Goal: Task Accomplishment & Management: Manage account settings

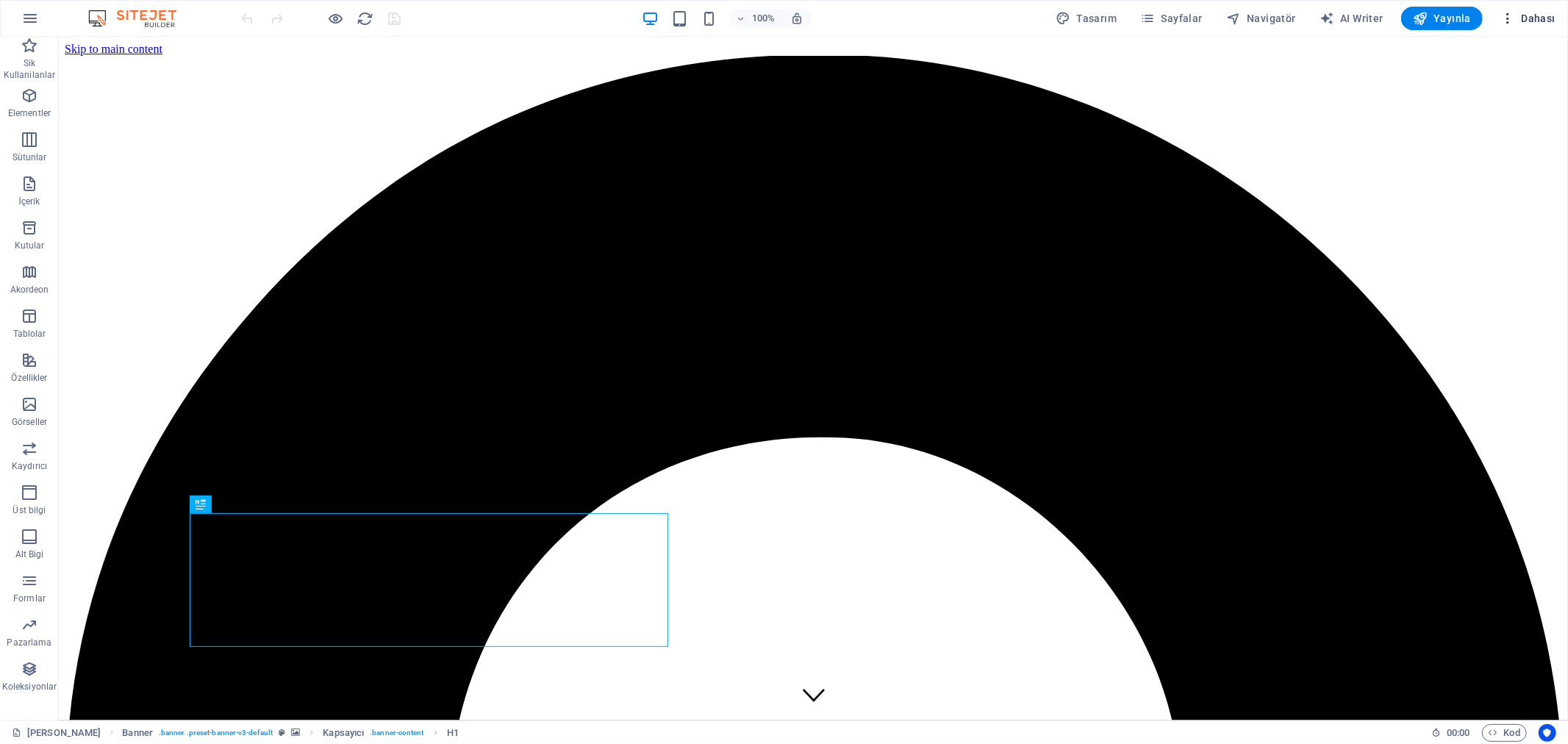
click at [1523, 18] on span "Dahası" at bounding box center [1528, 18] width 55 height 15
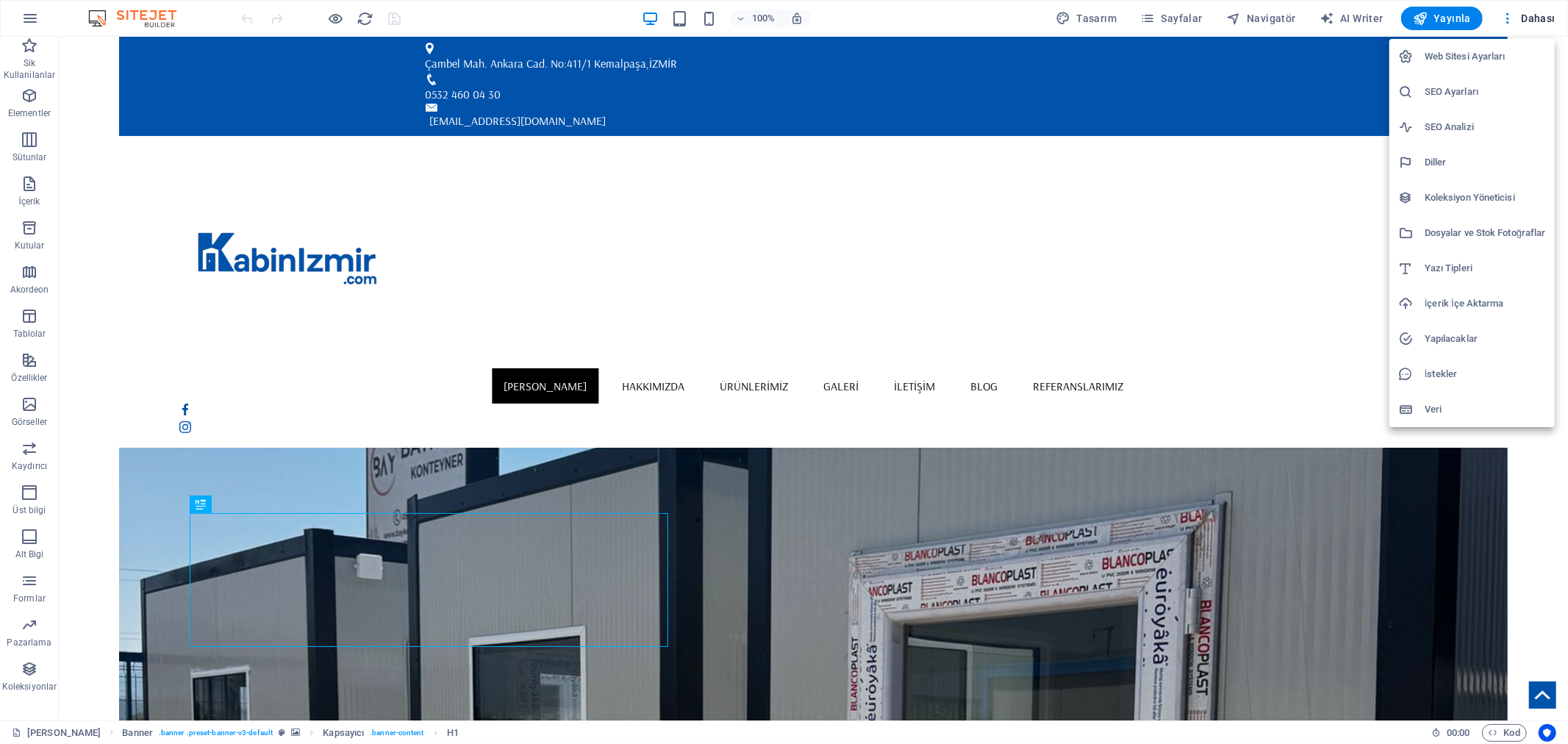
click at [1522, 18] on div at bounding box center [784, 372] width 1568 height 744
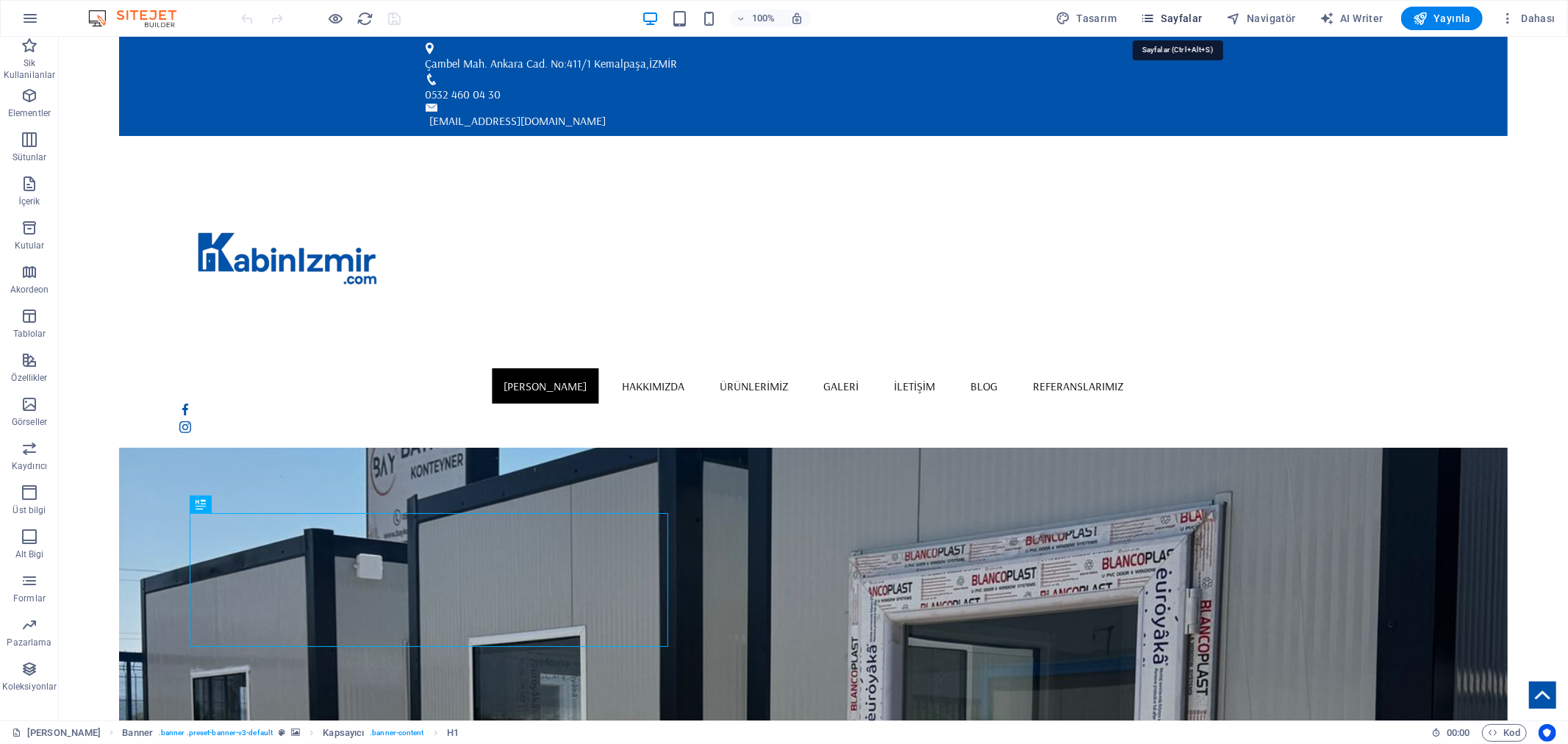
click at [1155, 19] on icon "button" at bounding box center [1147, 18] width 15 height 15
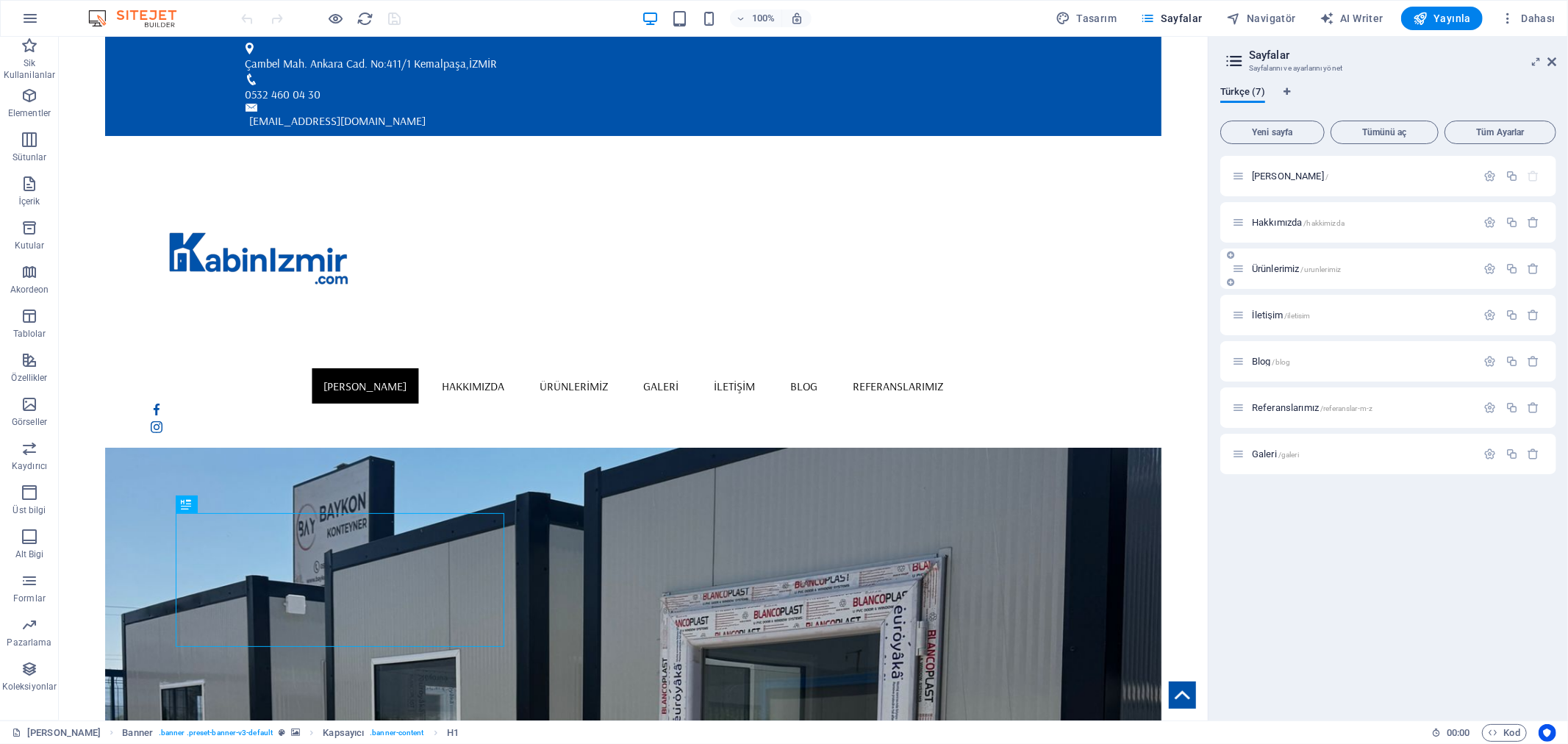
click at [1284, 265] on span "Ürünlerimiz /urunlerimiz" at bounding box center [1296, 268] width 89 height 11
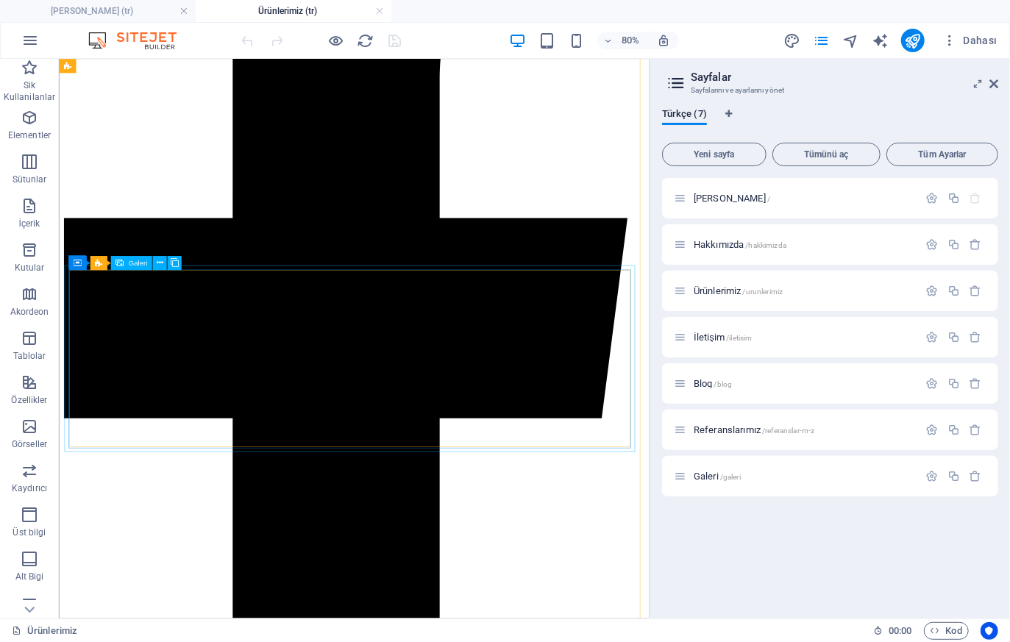
scroll to position [648, 0]
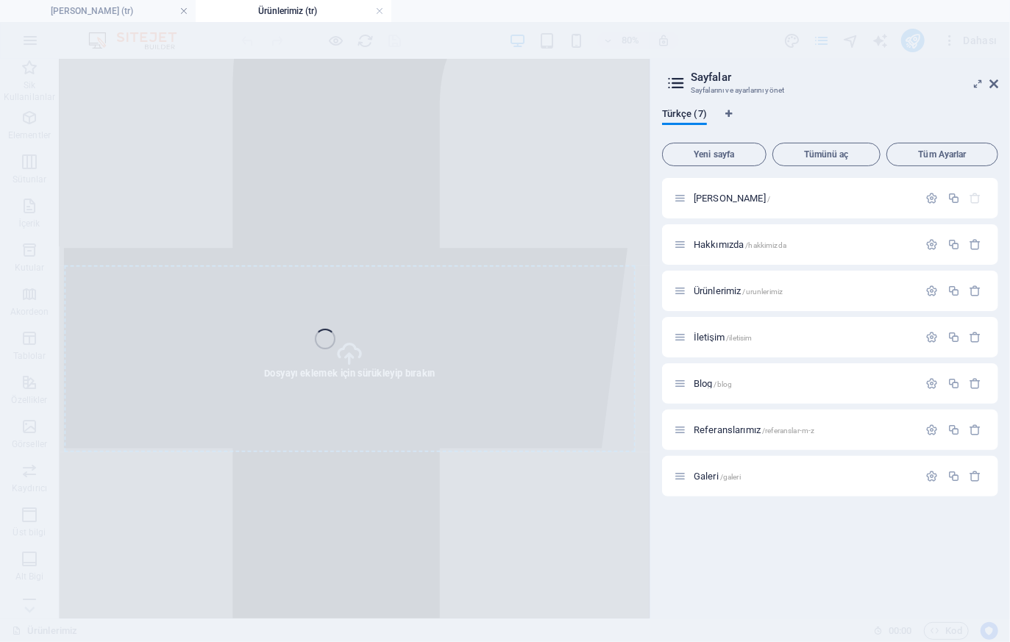
select select "4"
select select "px"
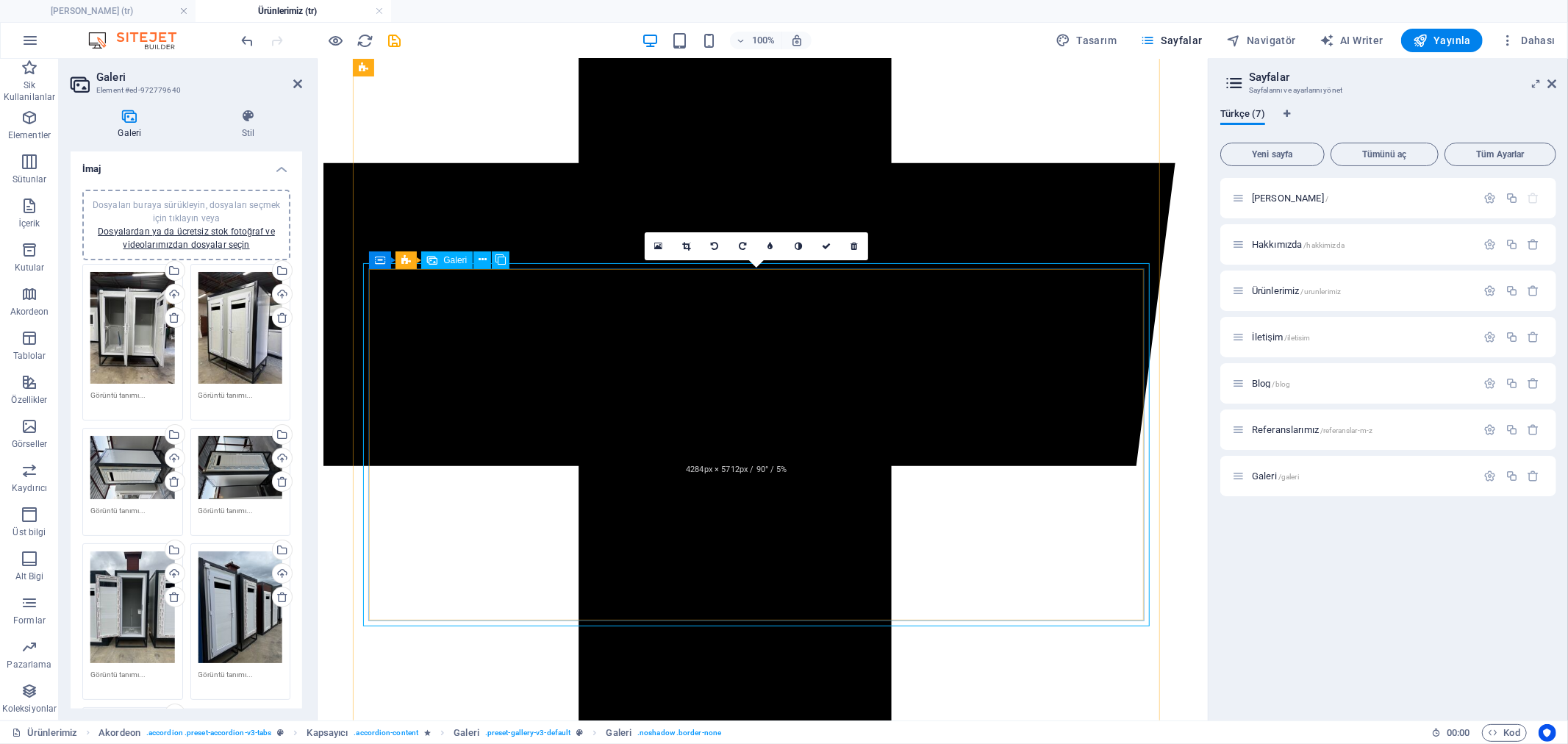
scroll to position [935, 0]
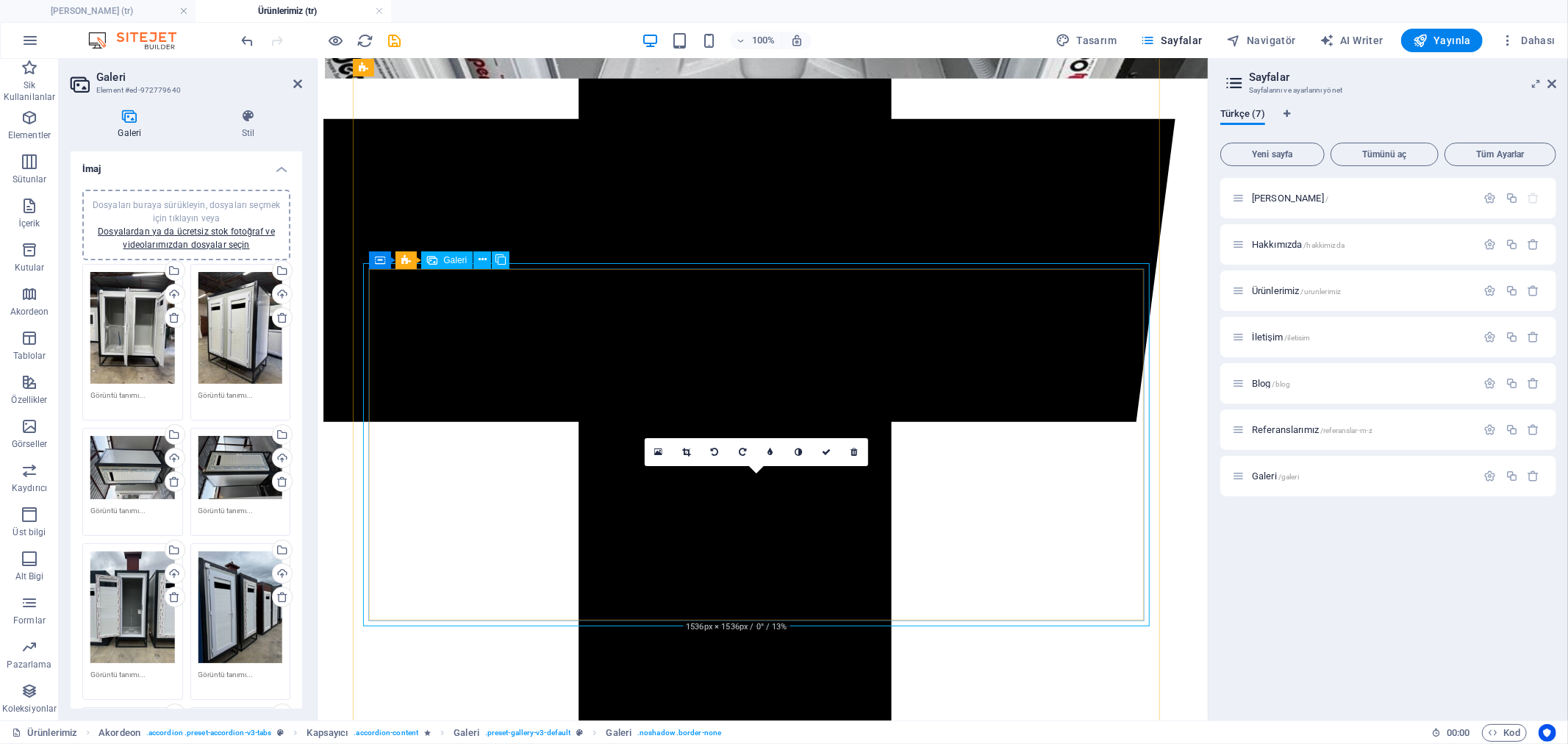
drag, startPoint x: 776, startPoint y: 536, endPoint x: 468, endPoint y: 394, distance: 338.5
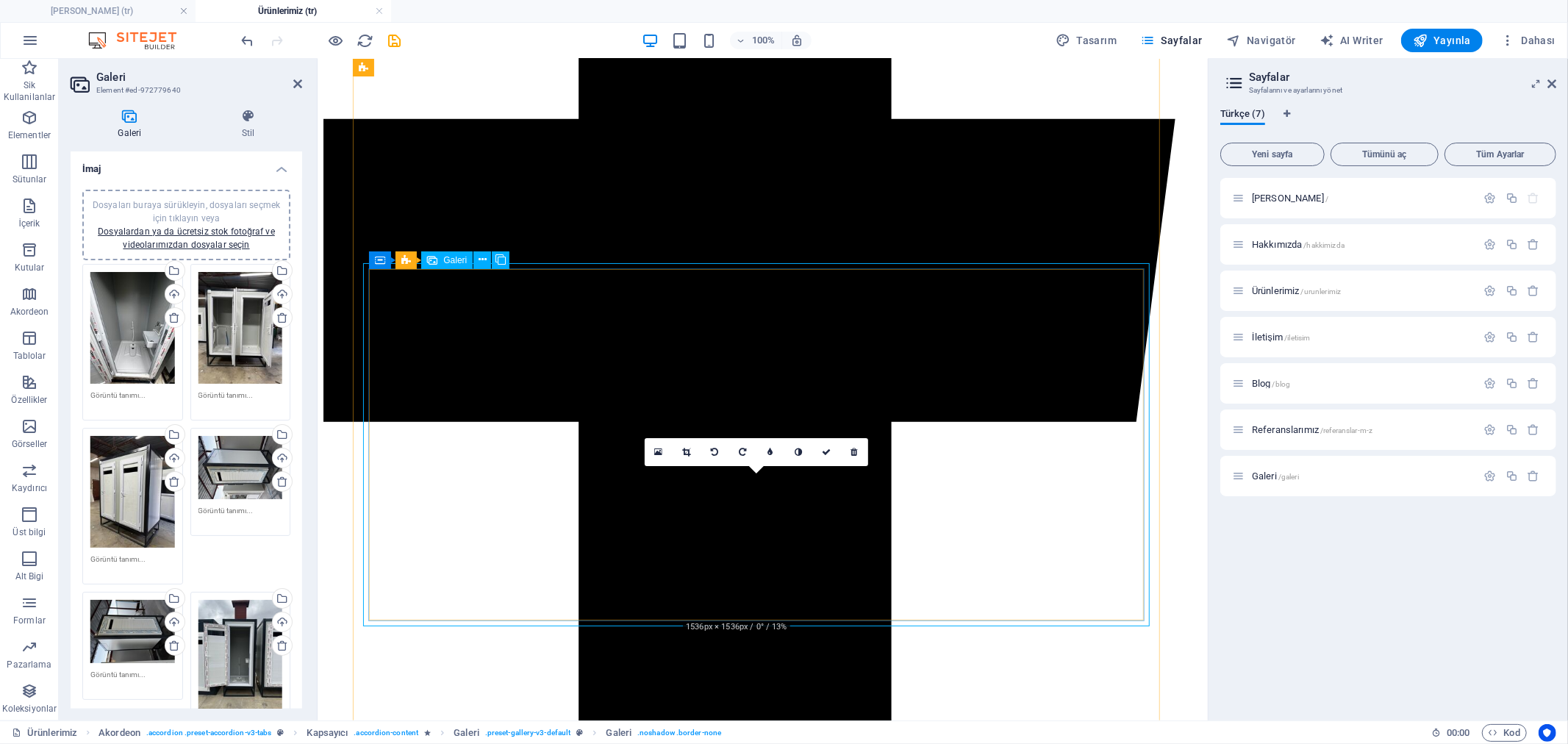
drag, startPoint x: 688, startPoint y: 501, endPoint x: 448, endPoint y: 392, distance: 263.9
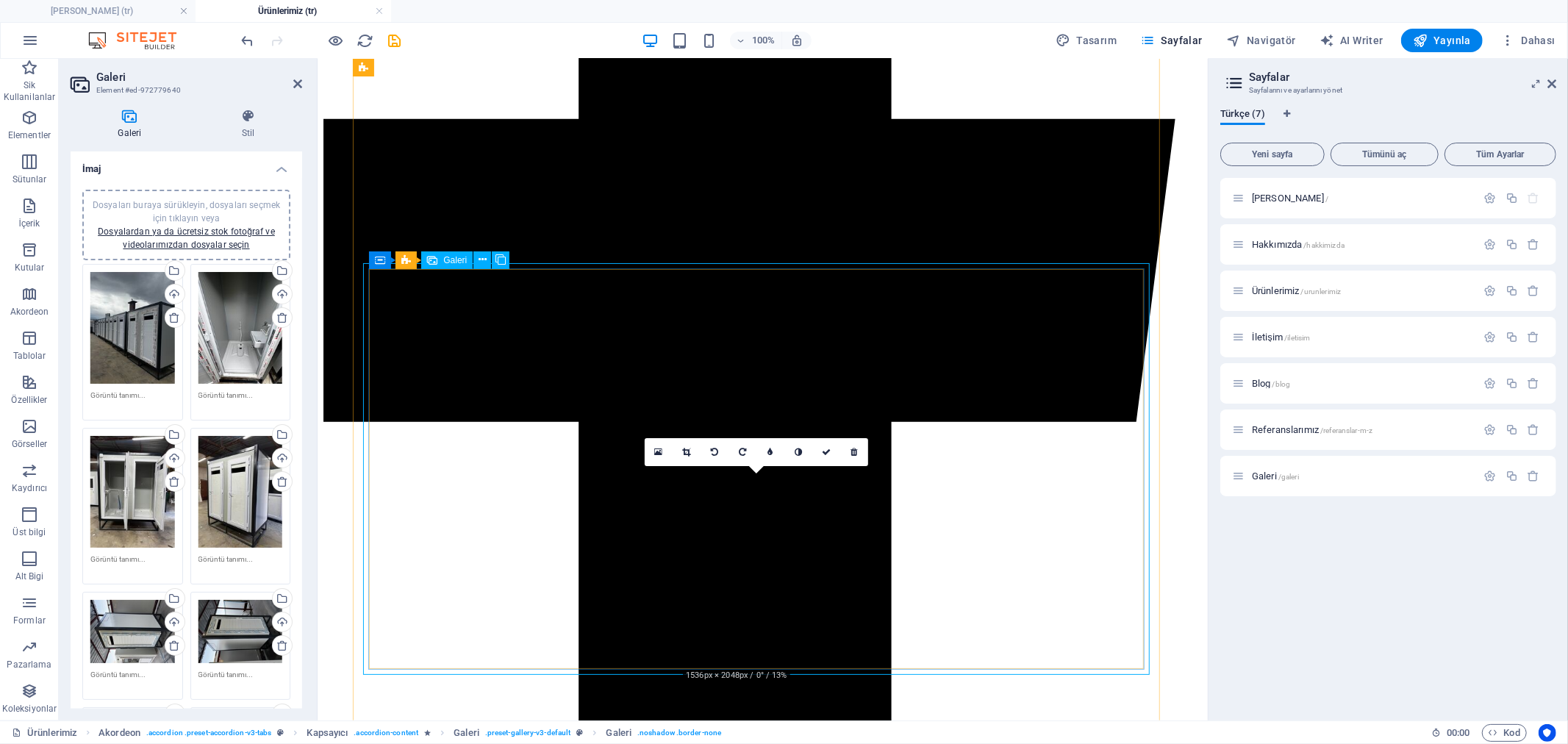
drag, startPoint x: 746, startPoint y: 557, endPoint x: 579, endPoint y: 384, distance: 240.3
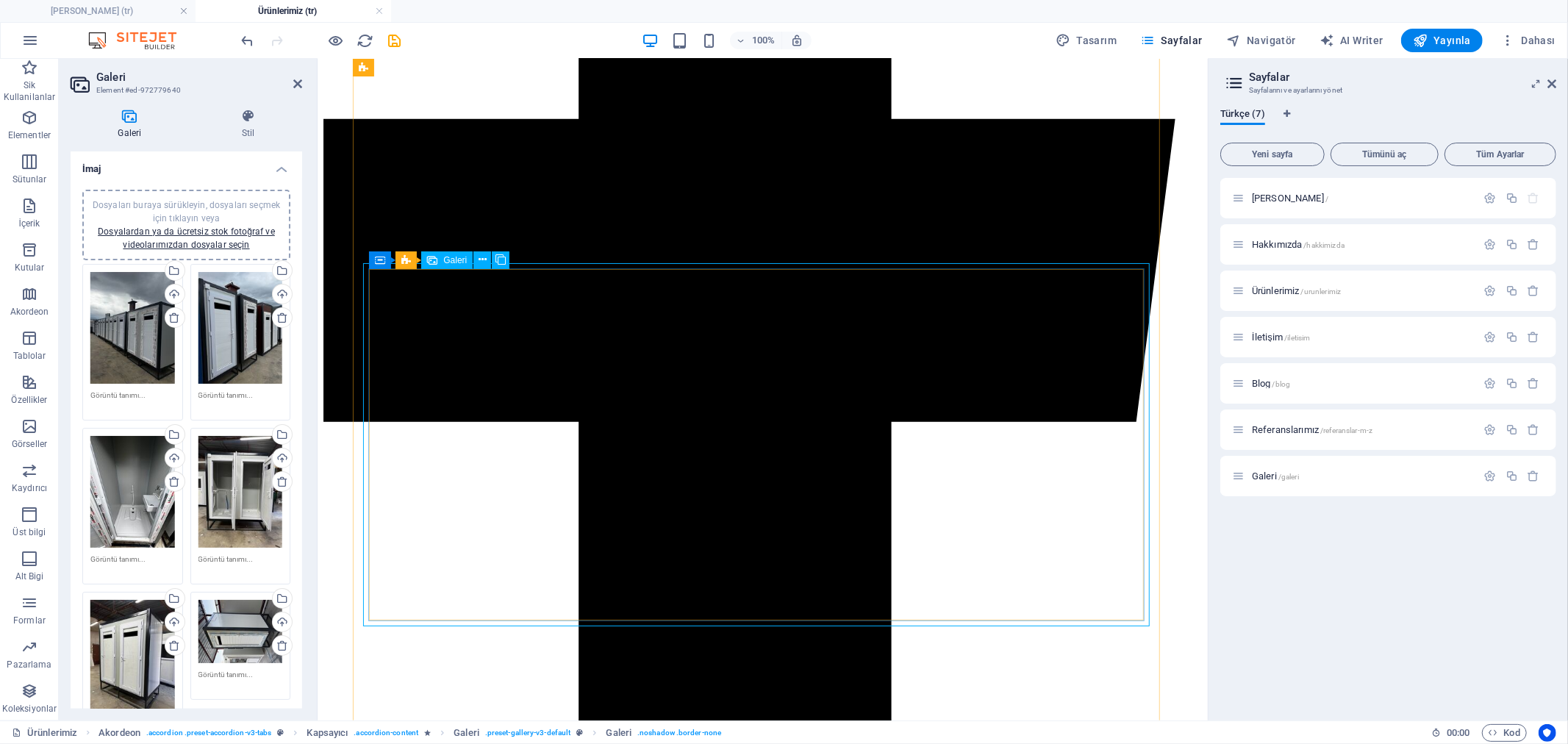
scroll to position [853, 0]
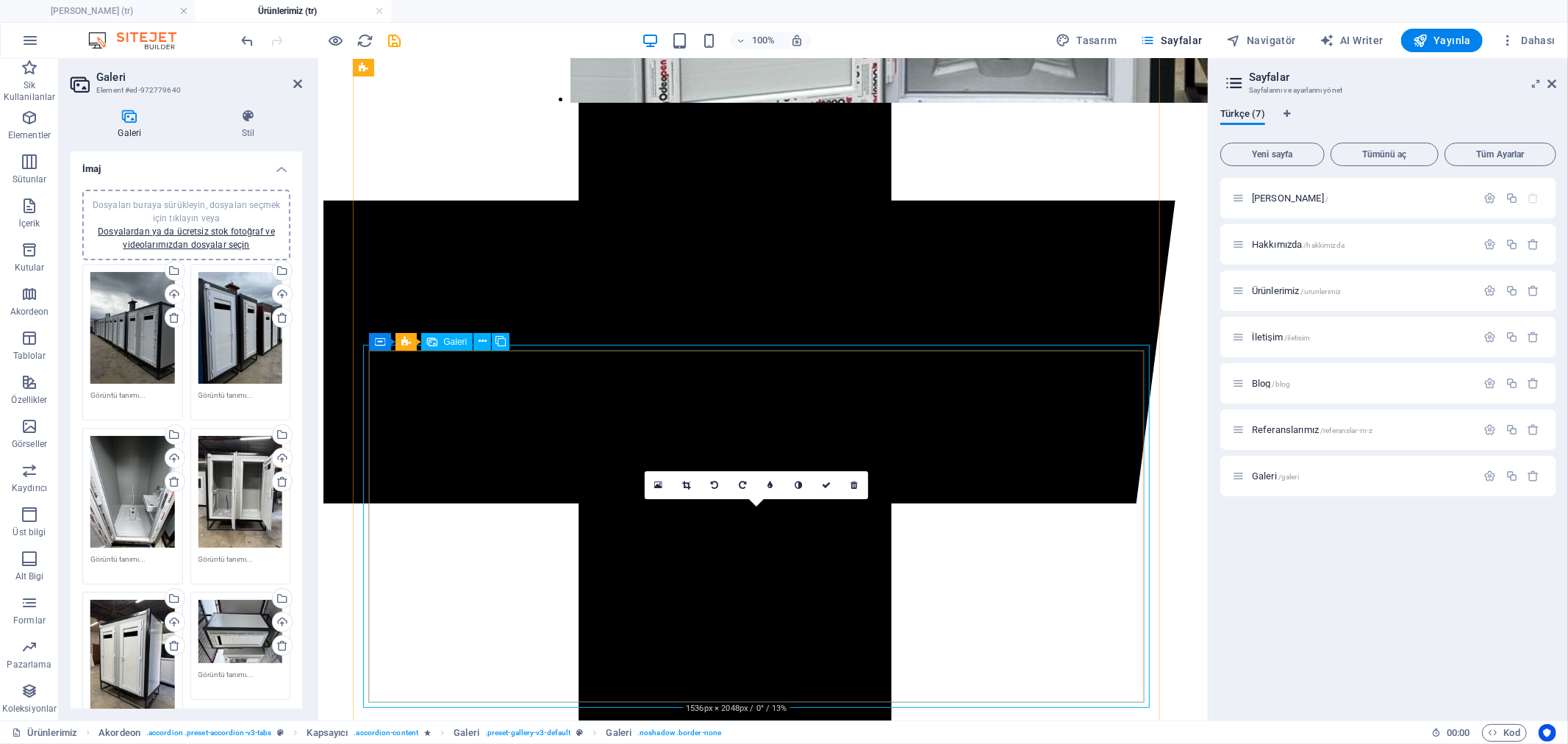
drag, startPoint x: 785, startPoint y: 593, endPoint x: 722, endPoint y: 442, distance: 163.9
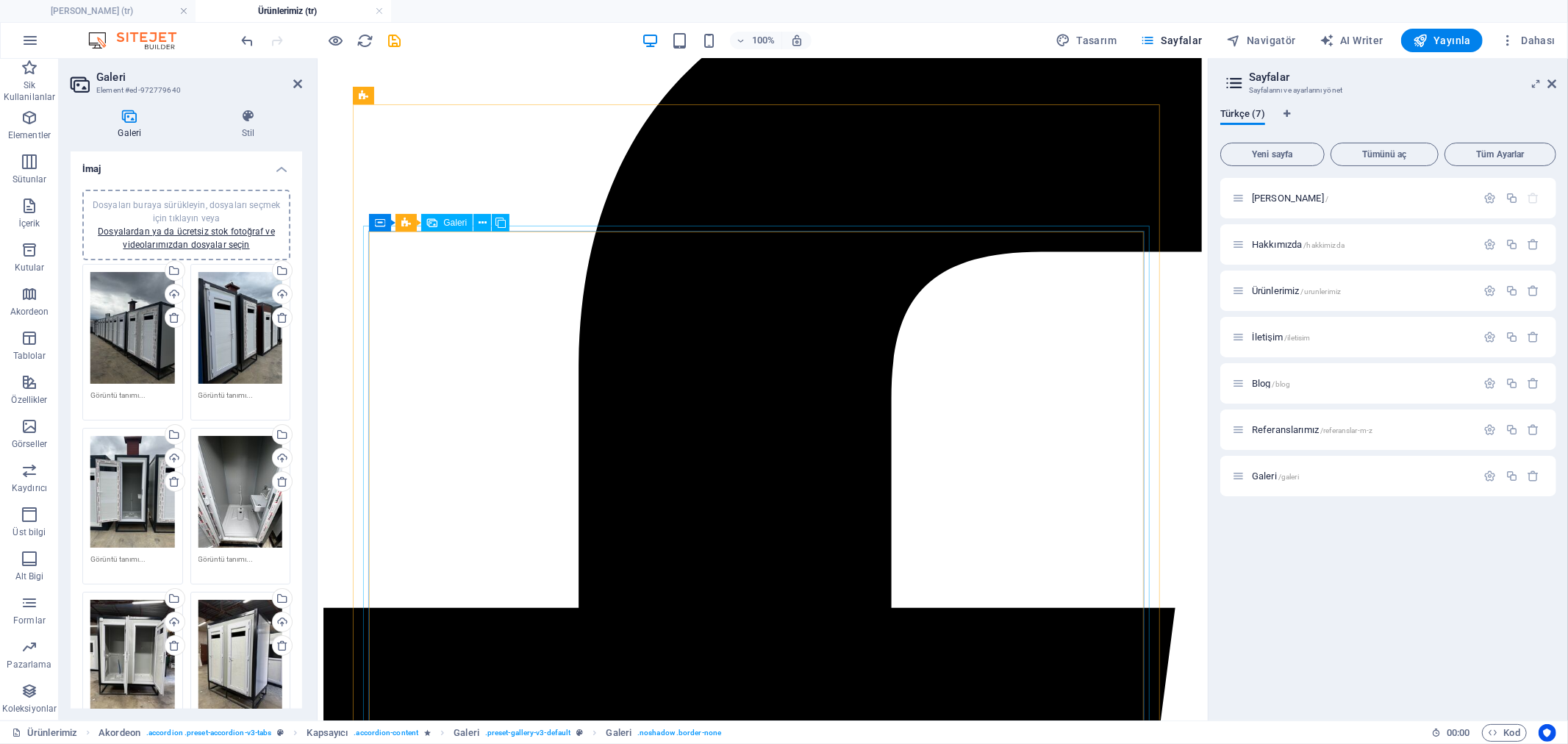
scroll to position [445, 0]
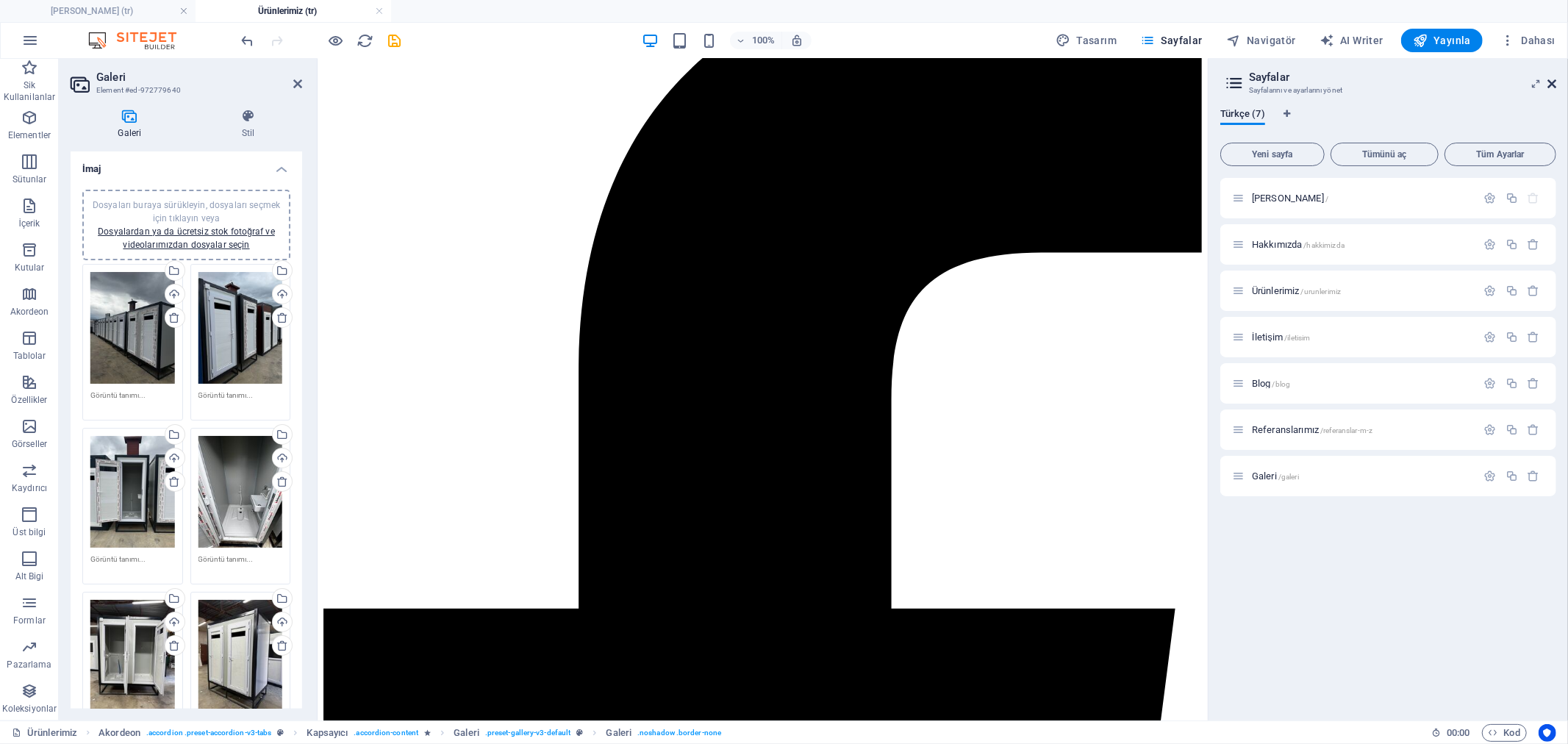
click at [1548, 88] on icon at bounding box center [1552, 84] width 9 height 12
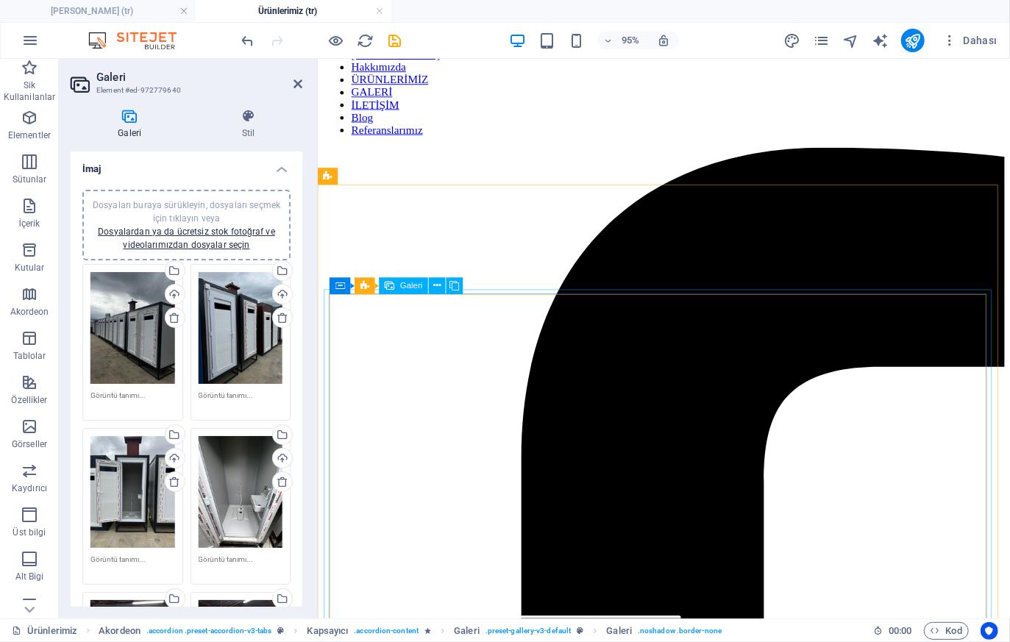
scroll to position [232, 0]
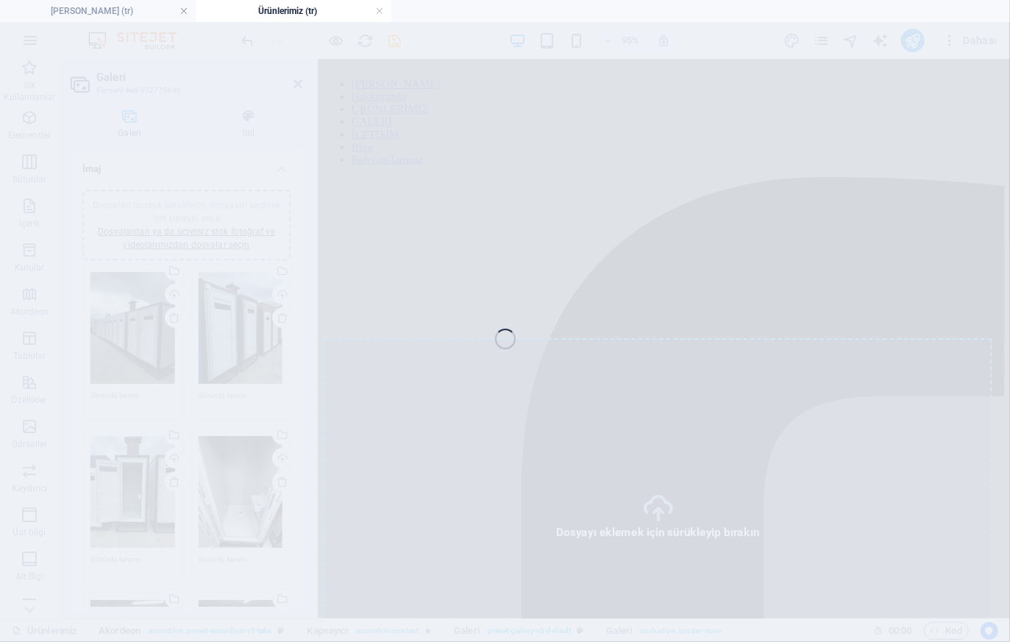
select select "4"
select select "px"
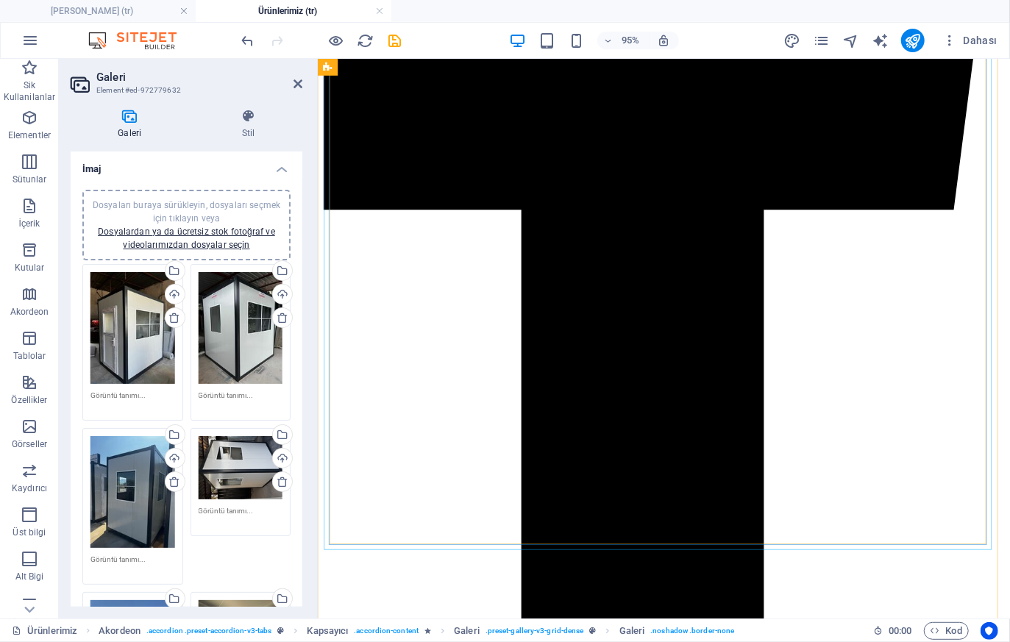
scroll to position [980, 0]
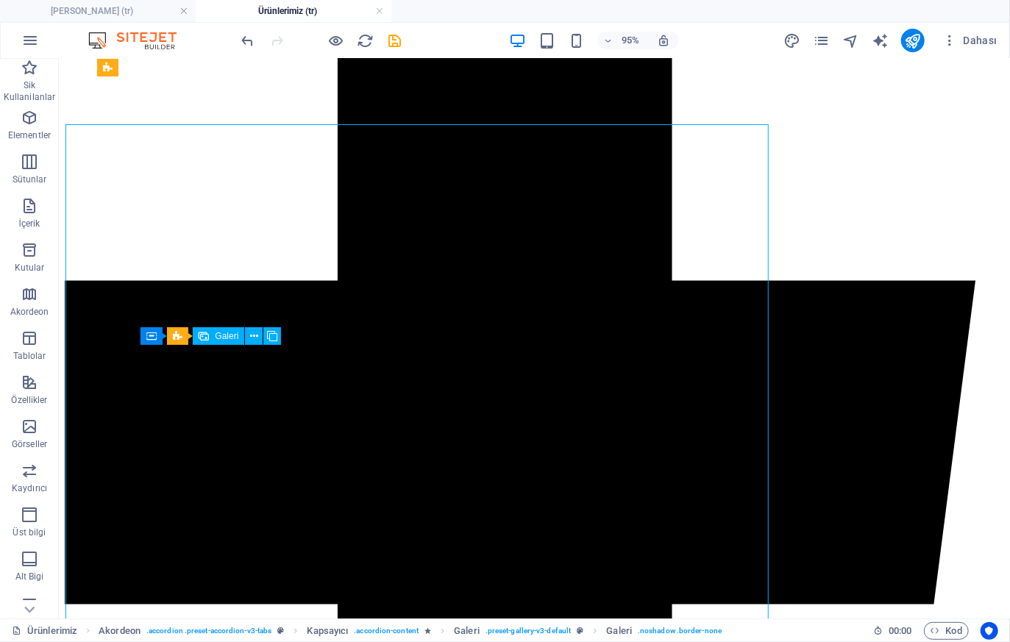
scroll to position [835, 0]
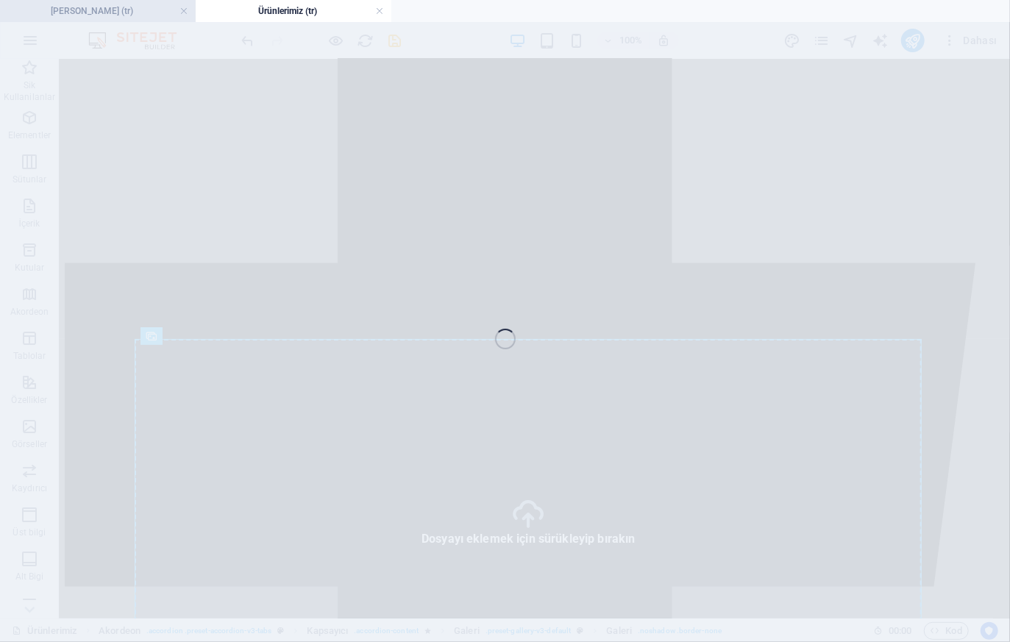
select select "4"
select select "px"
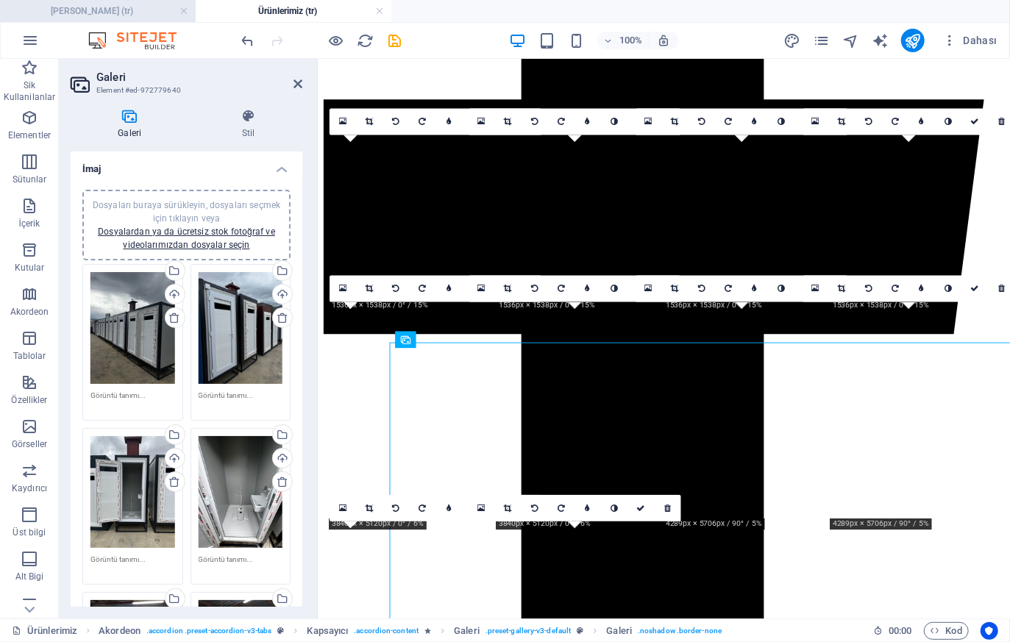
scroll to position [817, 0]
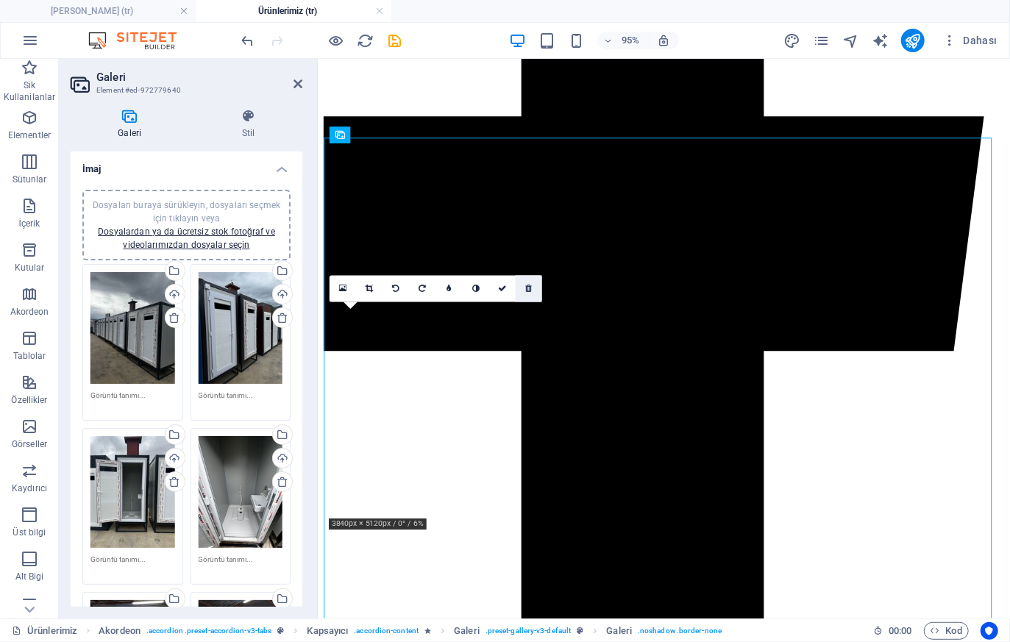
click at [530, 289] on icon at bounding box center [529, 289] width 7 height 8
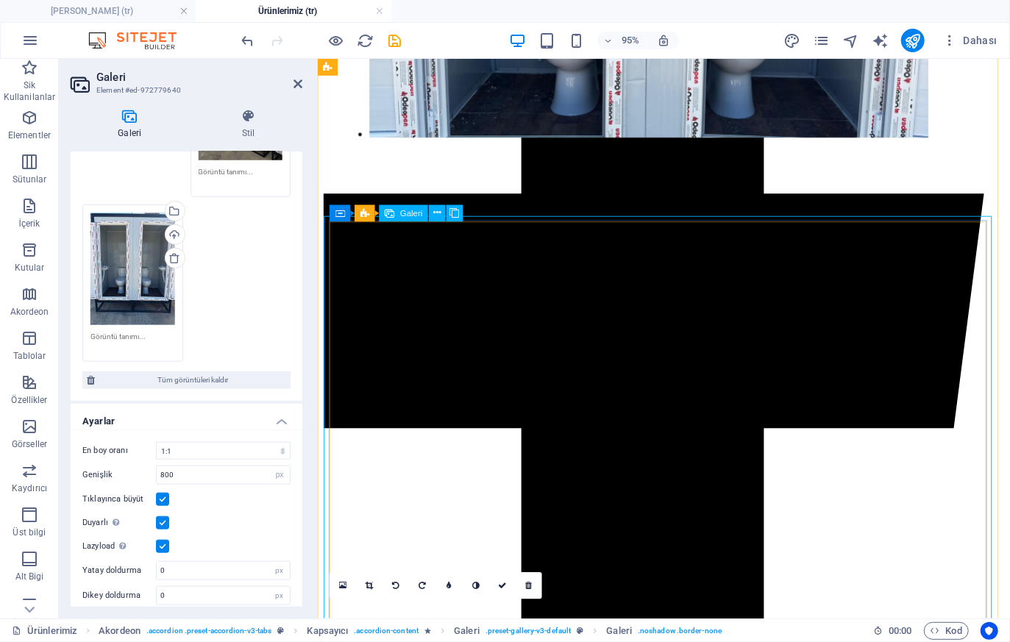
scroll to position [653, 0]
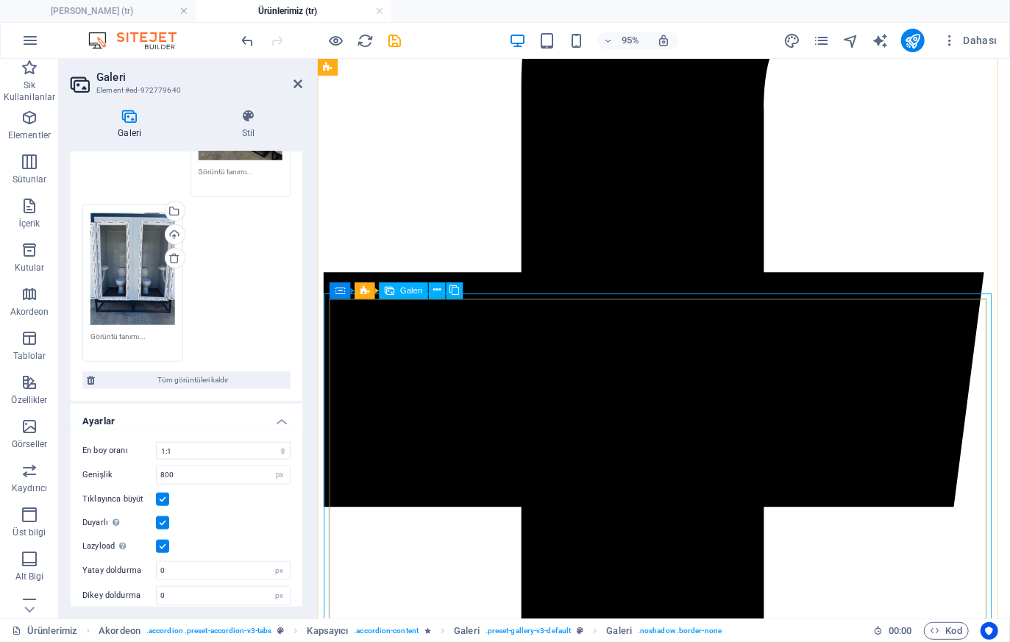
drag, startPoint x: 420, startPoint y: 549, endPoint x: 551, endPoint y: 432, distance: 175.5
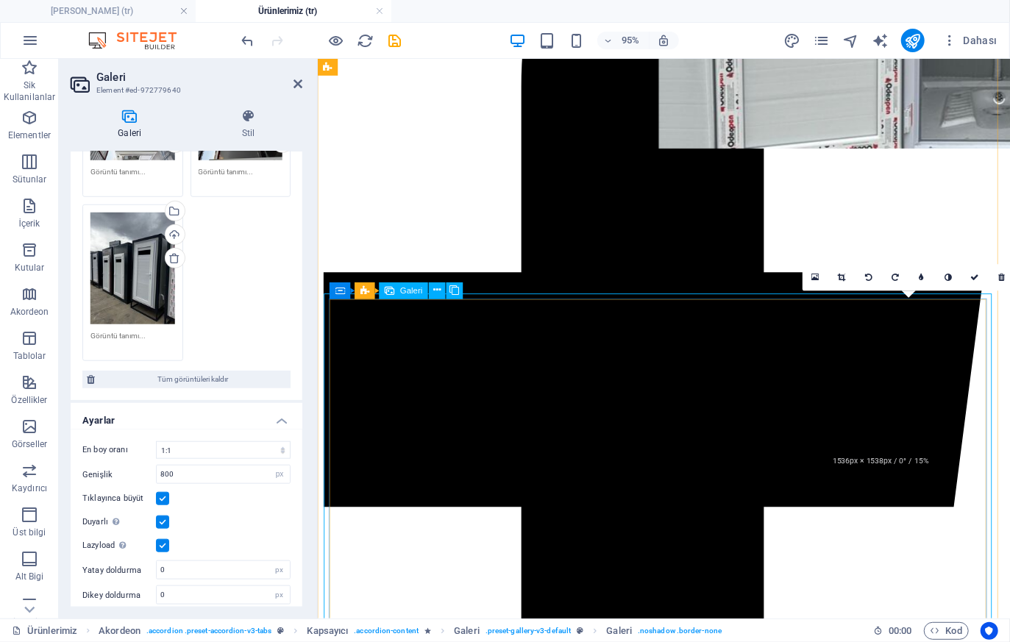
drag, startPoint x: 963, startPoint y: 398, endPoint x: 790, endPoint y: 415, distance: 173.7
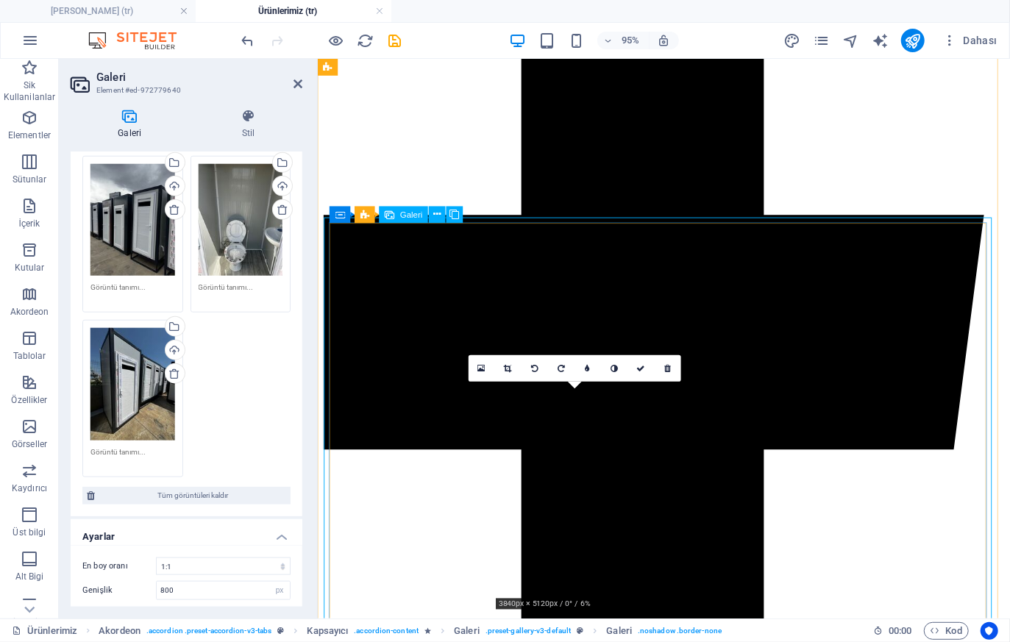
scroll to position [735, 0]
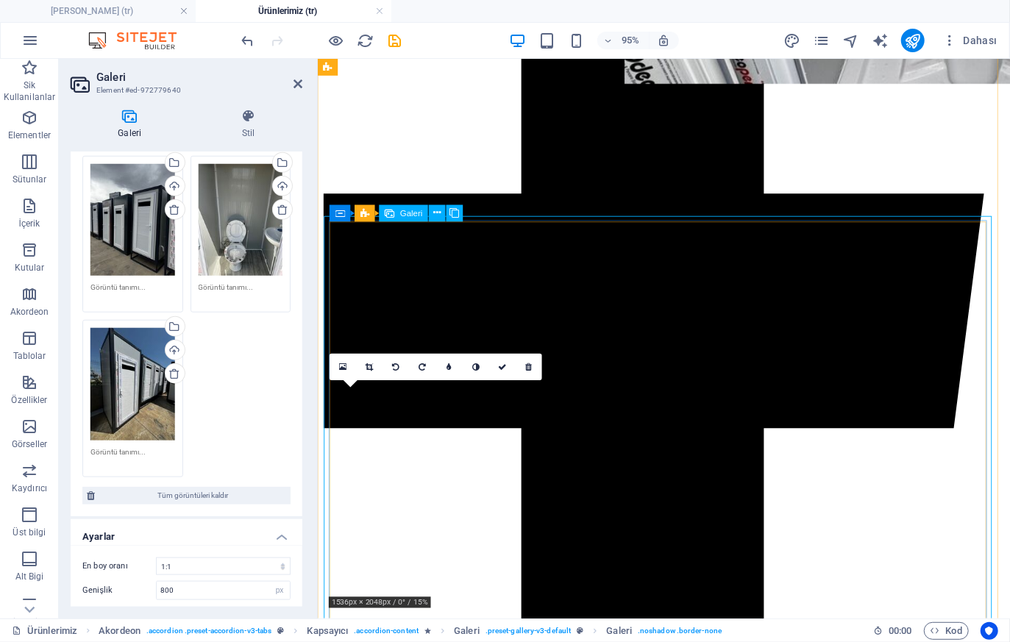
drag, startPoint x: 415, startPoint y: 497, endPoint x: 738, endPoint y: 354, distance: 352.9
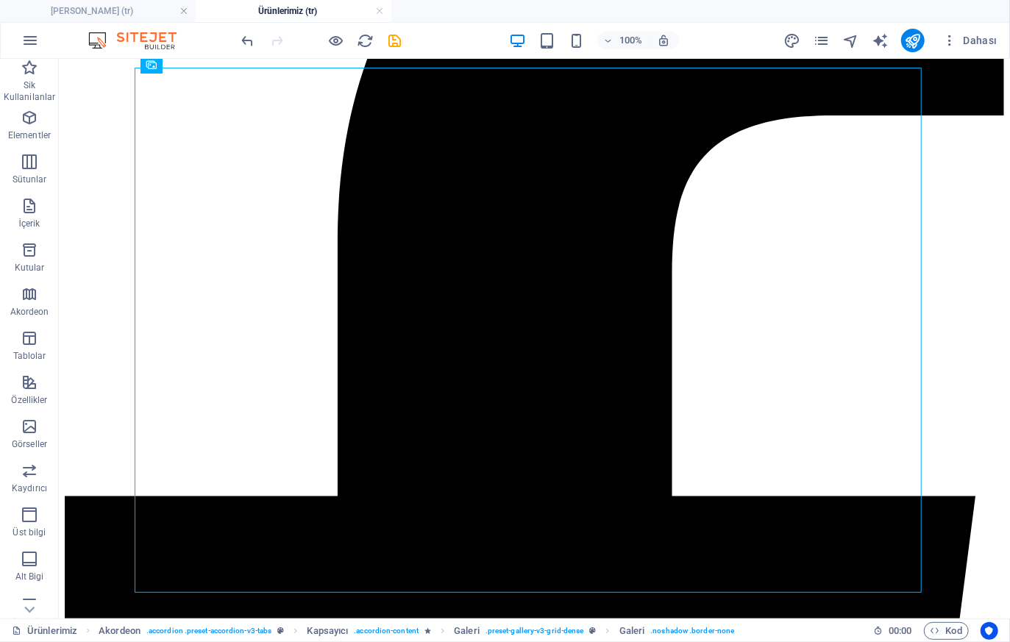
scroll to position [653, 0]
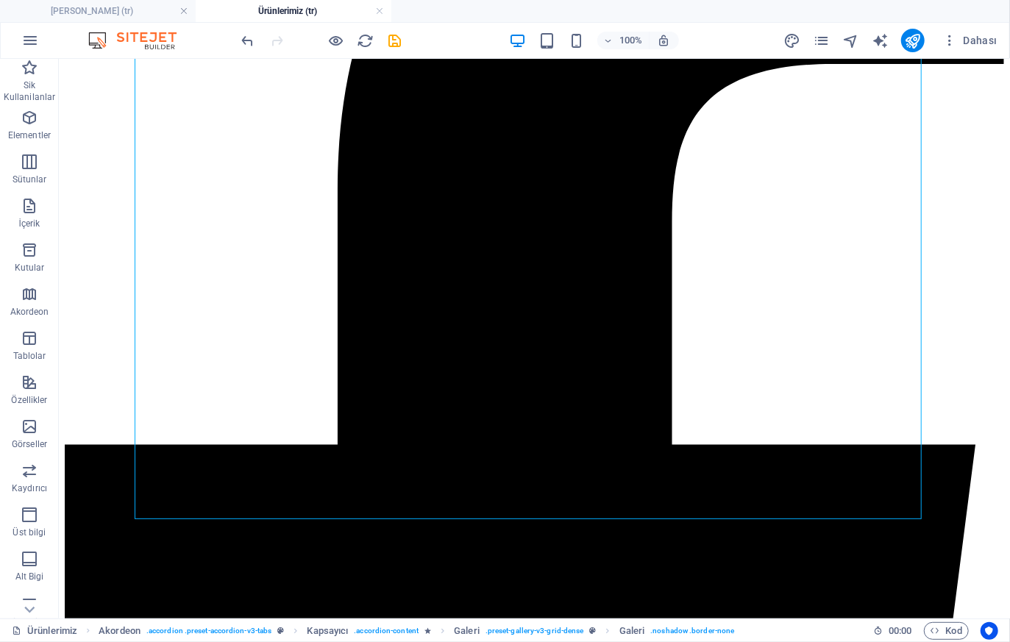
drag, startPoint x: 293, startPoint y: 555, endPoint x: 590, endPoint y: 422, distance: 325.5
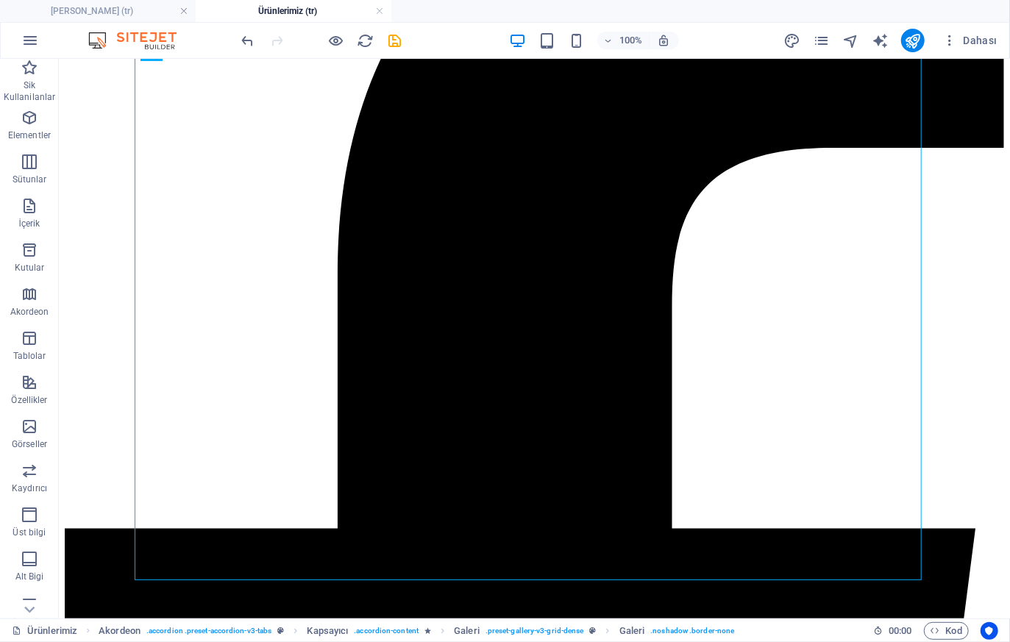
scroll to position [490, 0]
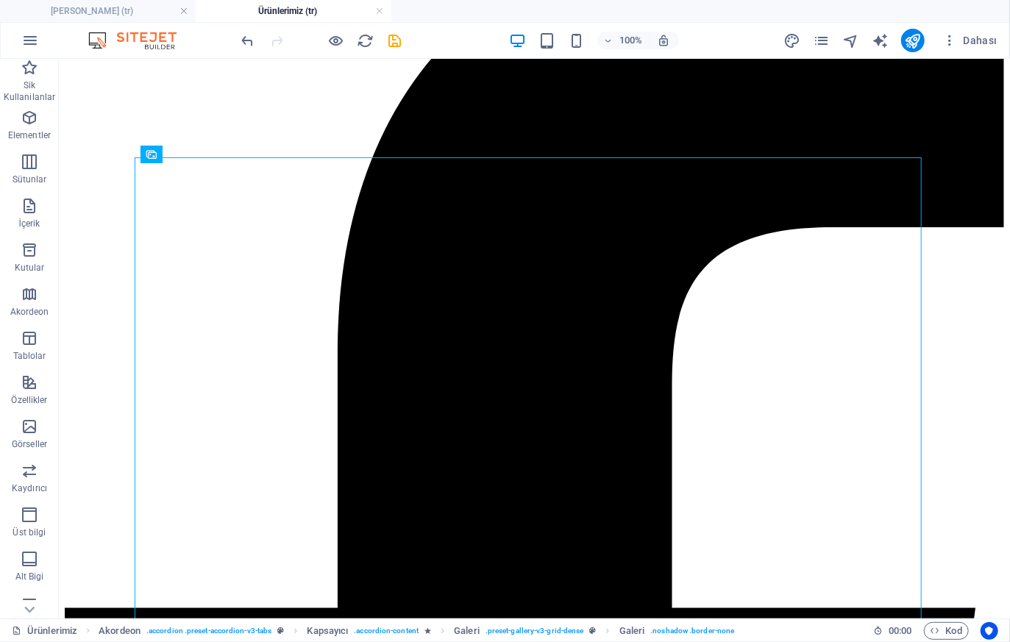
drag, startPoint x: 638, startPoint y: 426, endPoint x: 216, endPoint y: 367, distance: 425.5
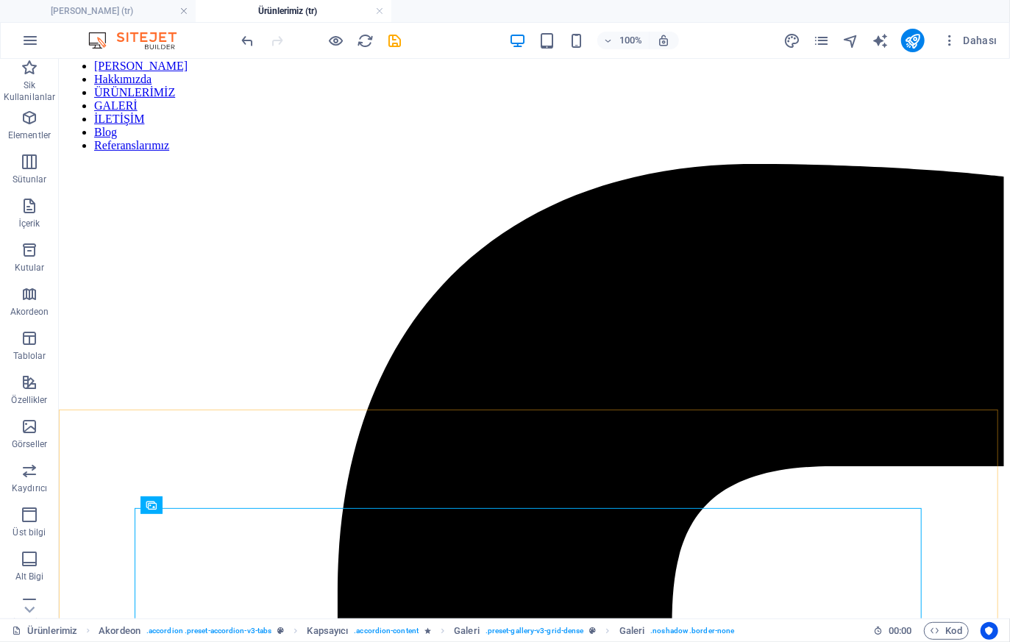
scroll to position [408, 0]
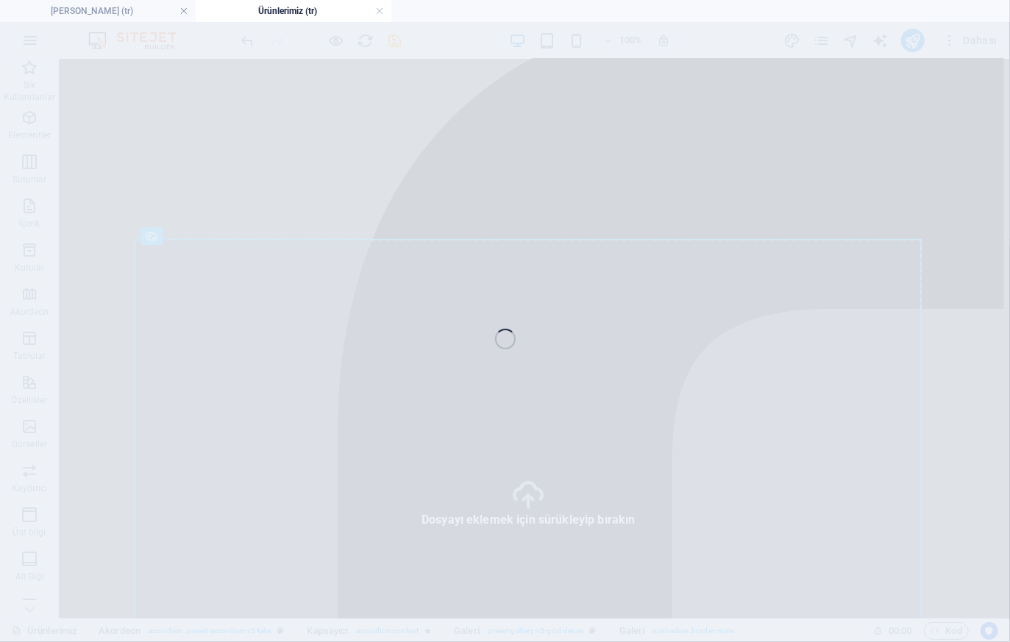
select select "4"
select select "px"
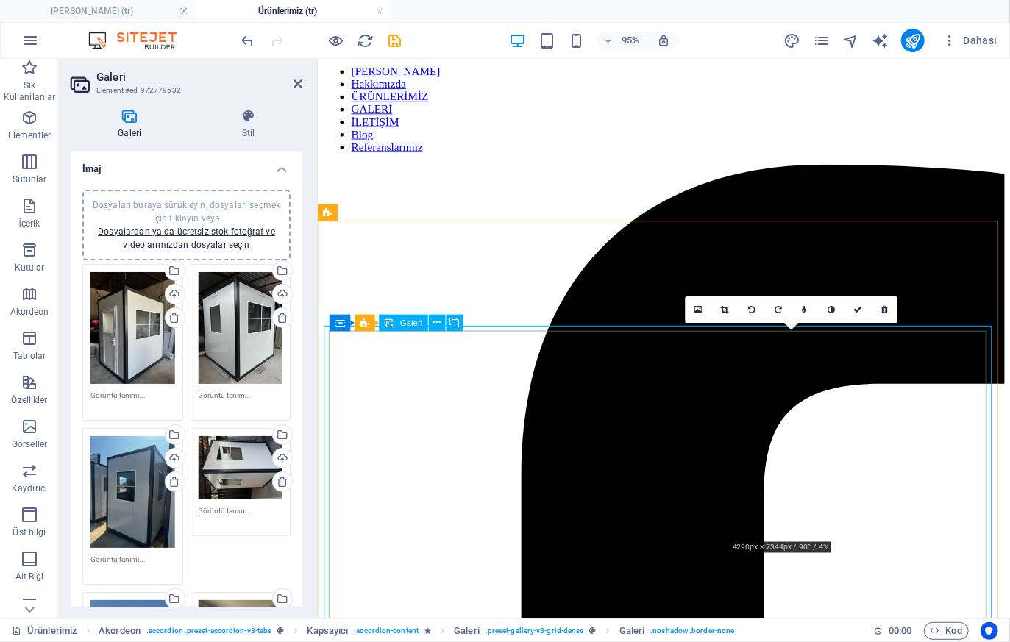
scroll to position [326, 0]
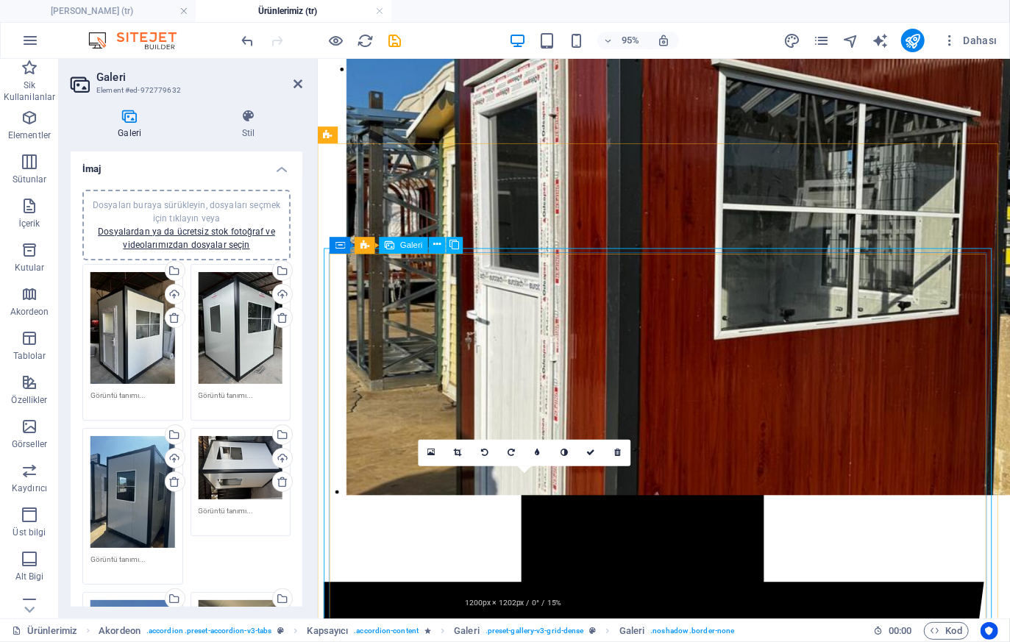
drag, startPoint x: 544, startPoint y: 560, endPoint x: 434, endPoint y: 385, distance: 206.2
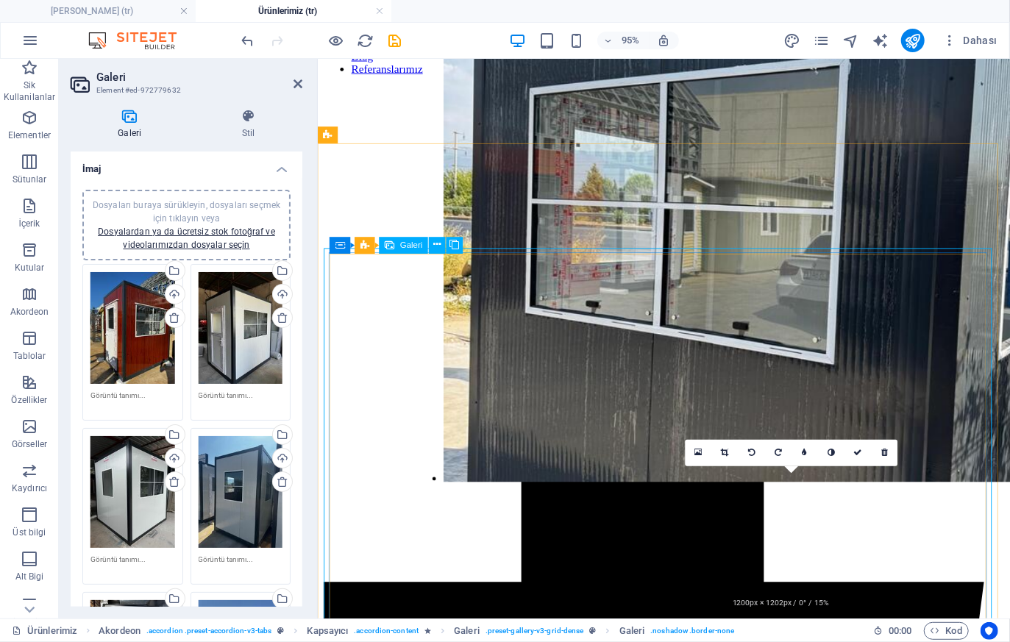
drag, startPoint x: 658, startPoint y: 482, endPoint x: 520, endPoint y: 382, distance: 170.2
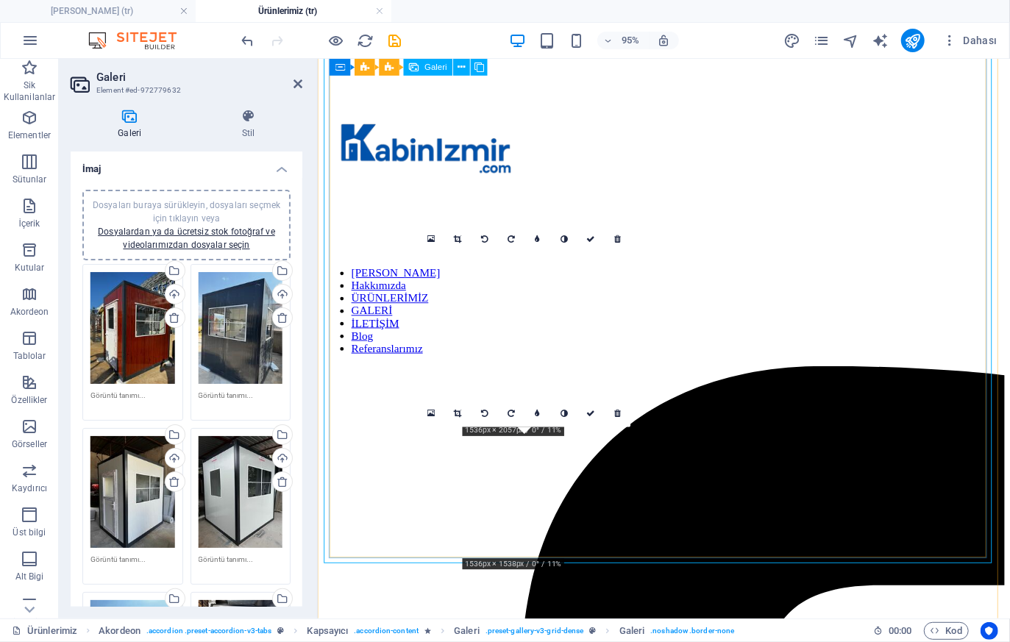
scroll to position [0, 0]
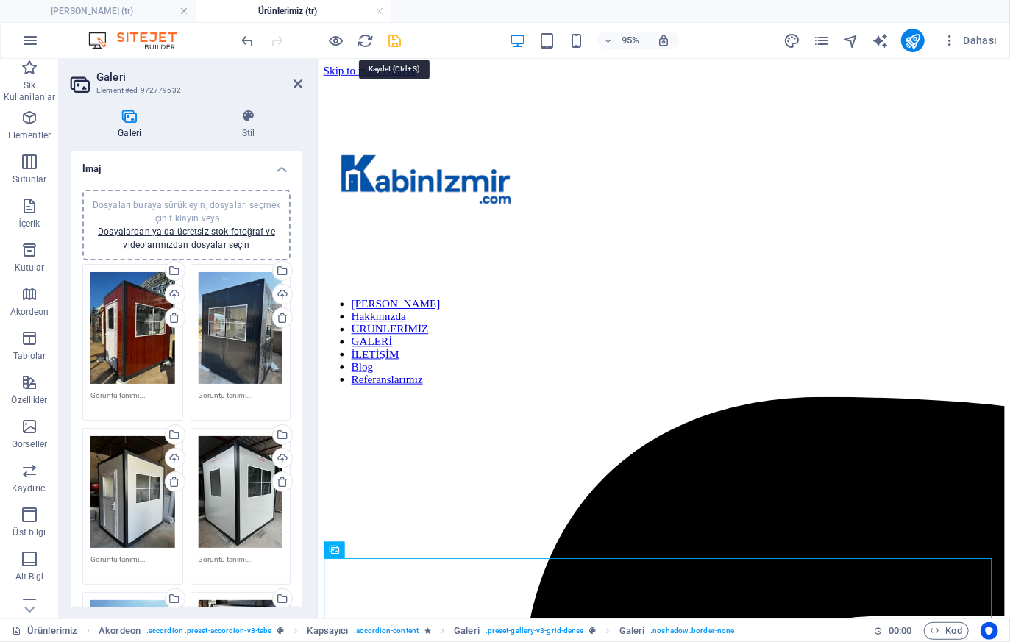
click at [393, 35] on icon "save" at bounding box center [395, 40] width 17 height 17
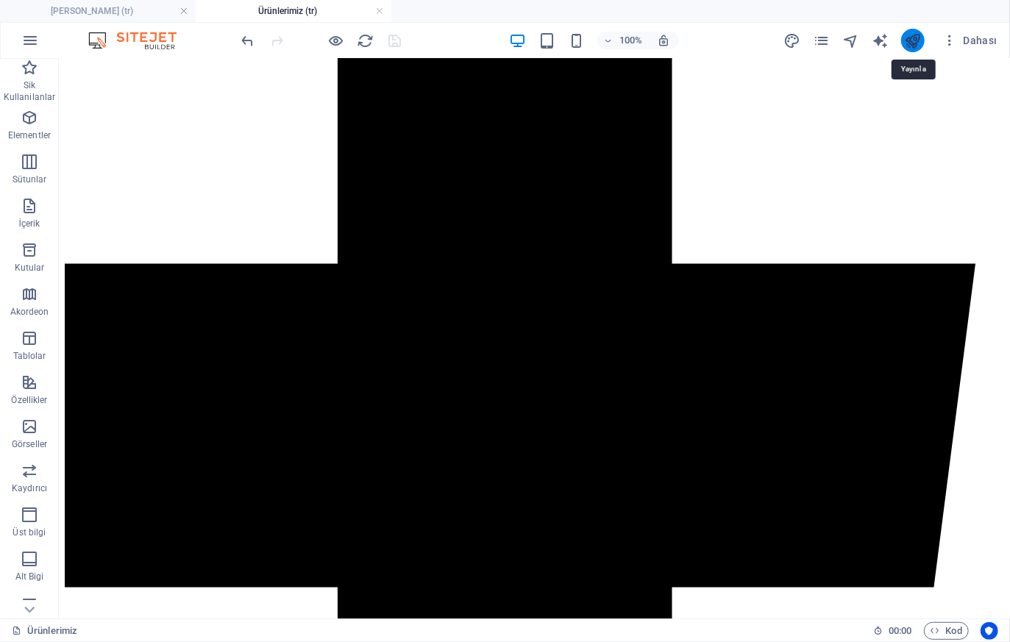
click at [914, 40] on icon "publish" at bounding box center [912, 40] width 17 height 17
